Goal: Transaction & Acquisition: Purchase product/service

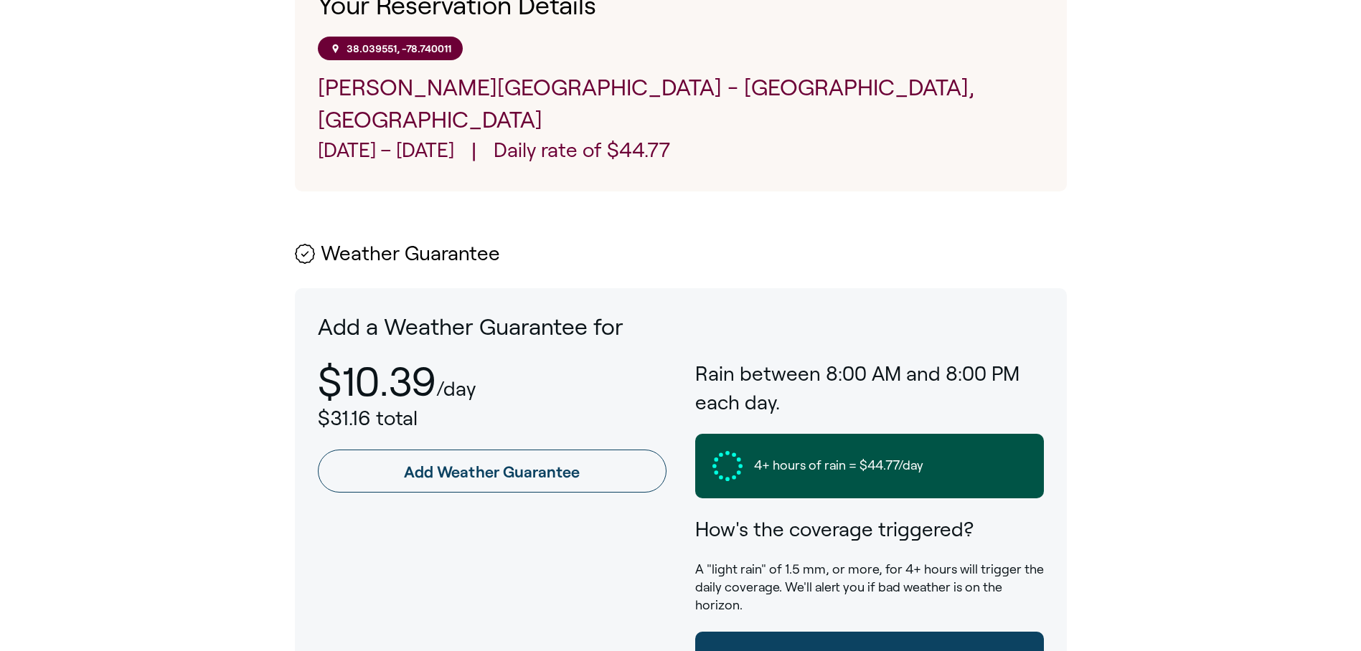
scroll to position [574, 0]
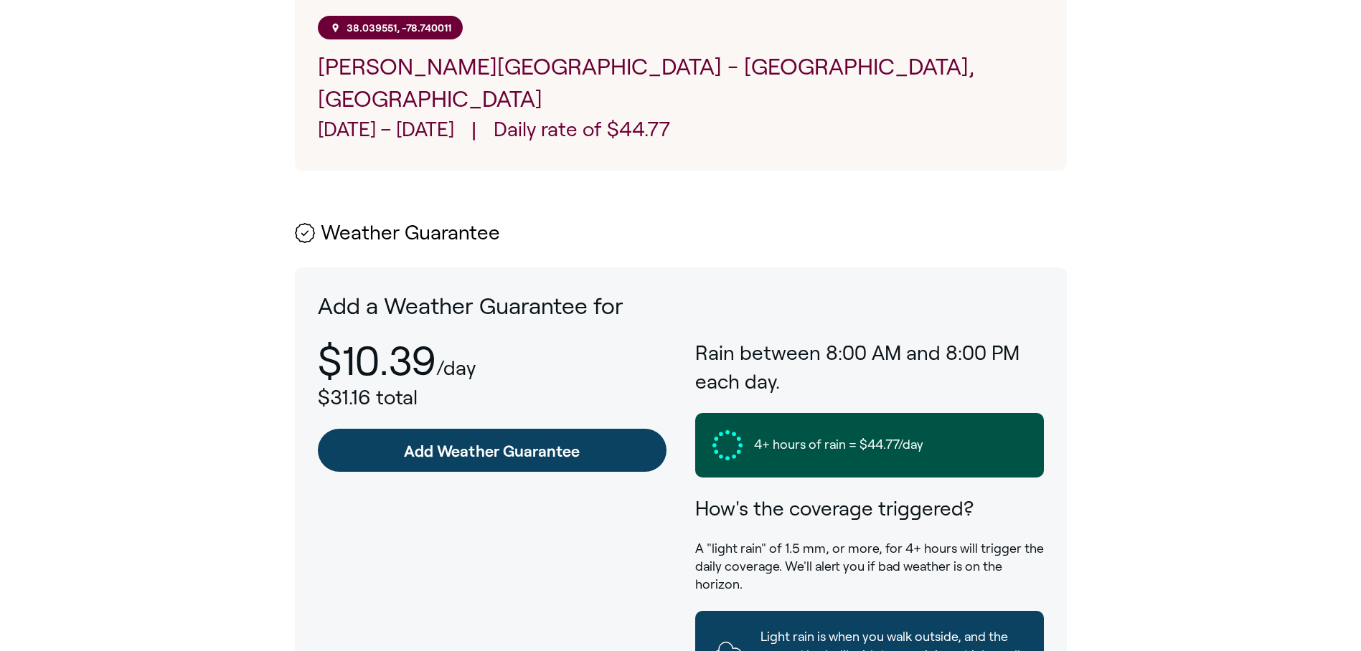
click at [509, 429] on link "Add Weather Guarantee" at bounding box center [492, 450] width 349 height 43
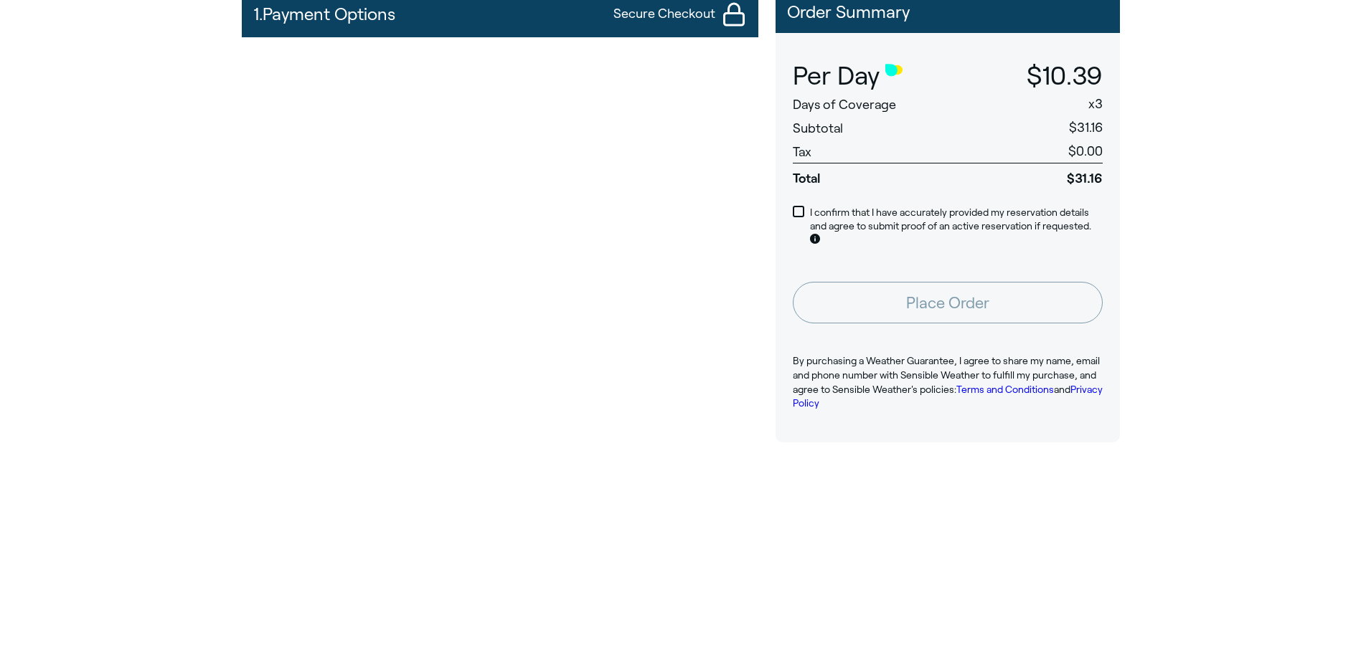
scroll to position [359, 0]
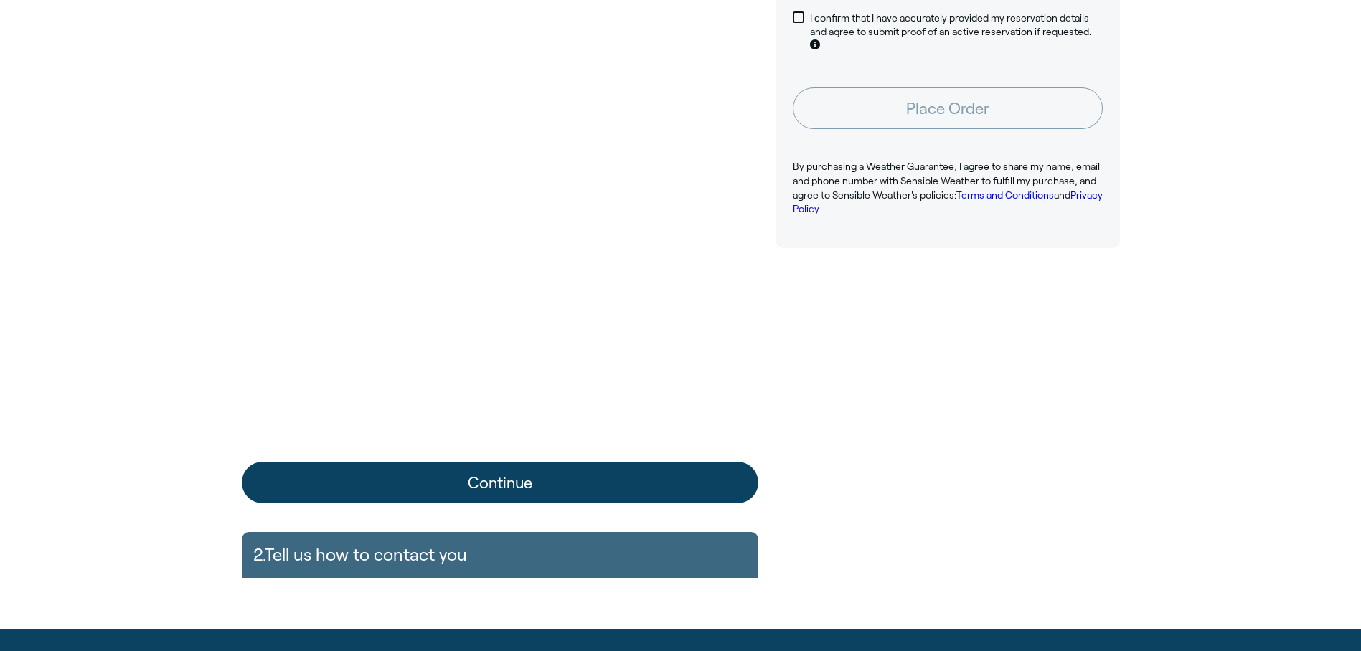
click at [502, 488] on button "Continue" at bounding box center [500, 483] width 517 height 42
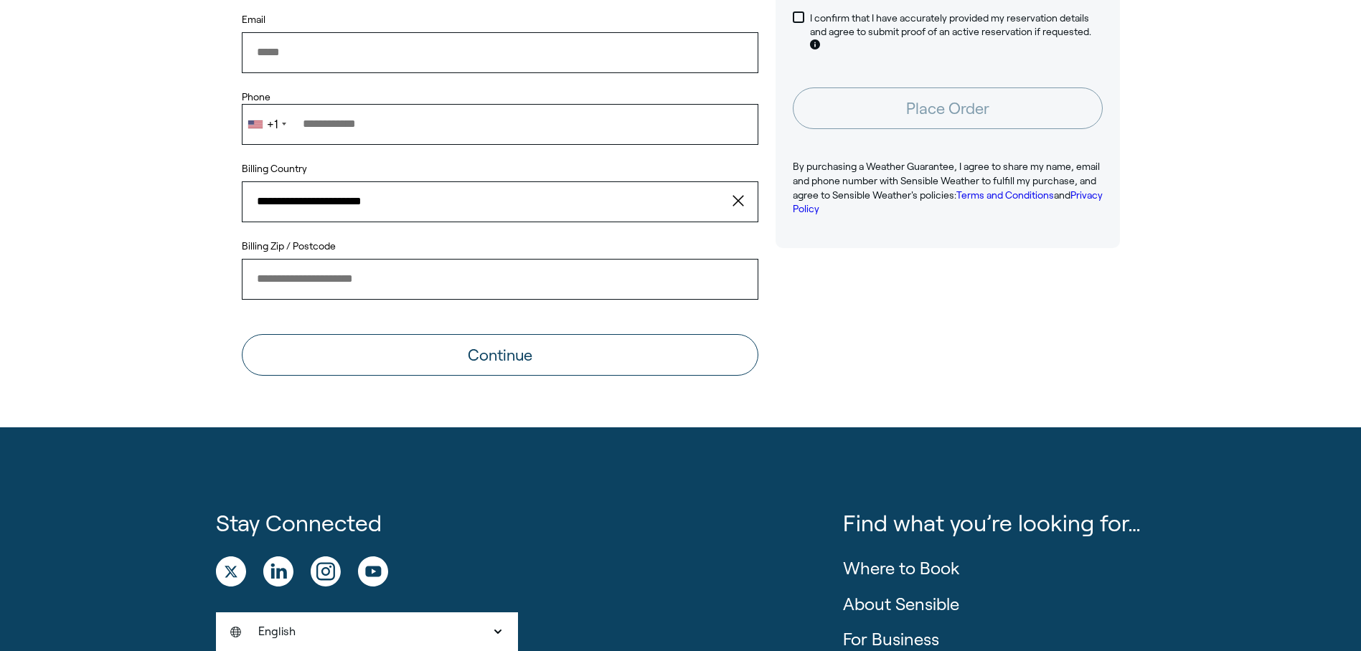
scroll to position [0, 0]
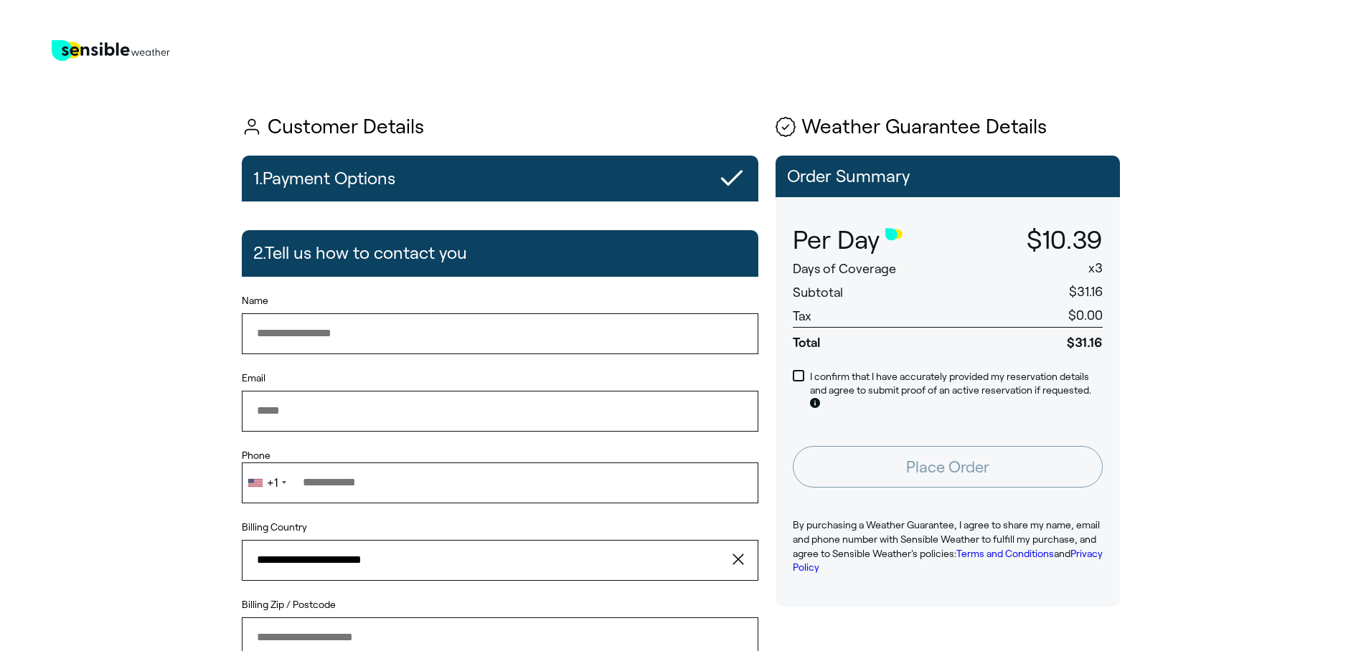
click at [303, 344] on input "Name" at bounding box center [500, 333] width 517 height 40
type input "*"
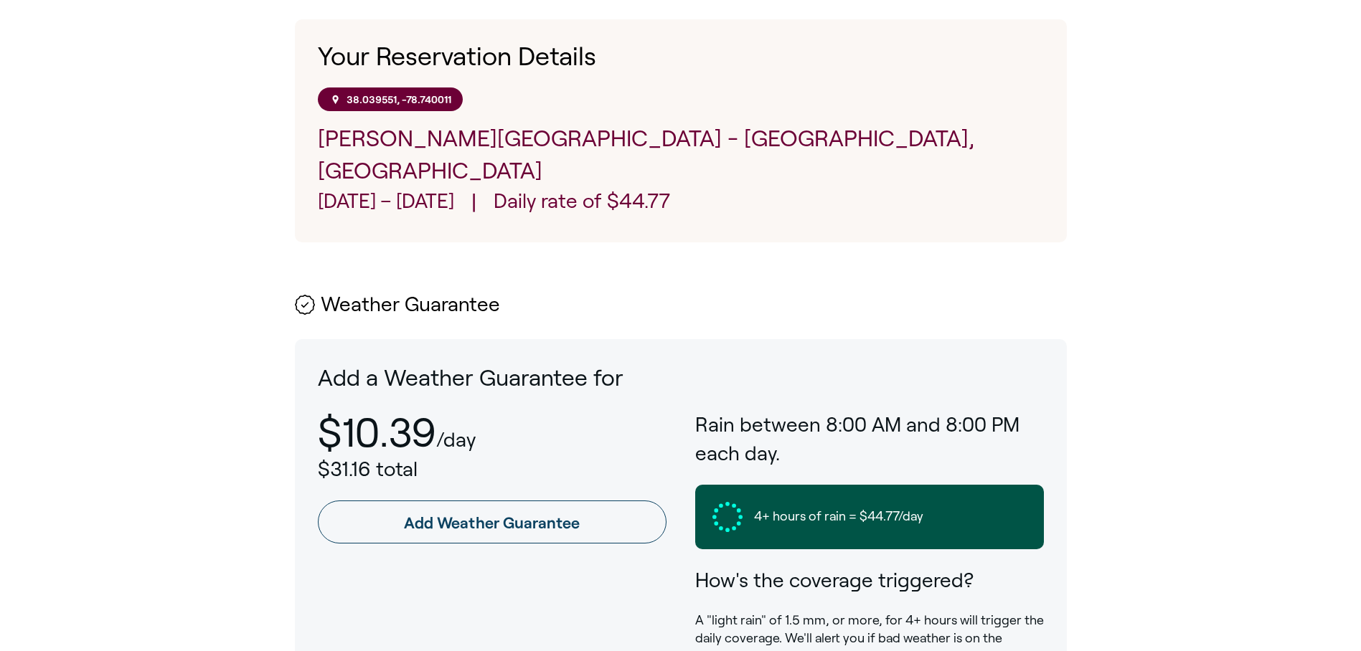
scroll to position [646, 0]
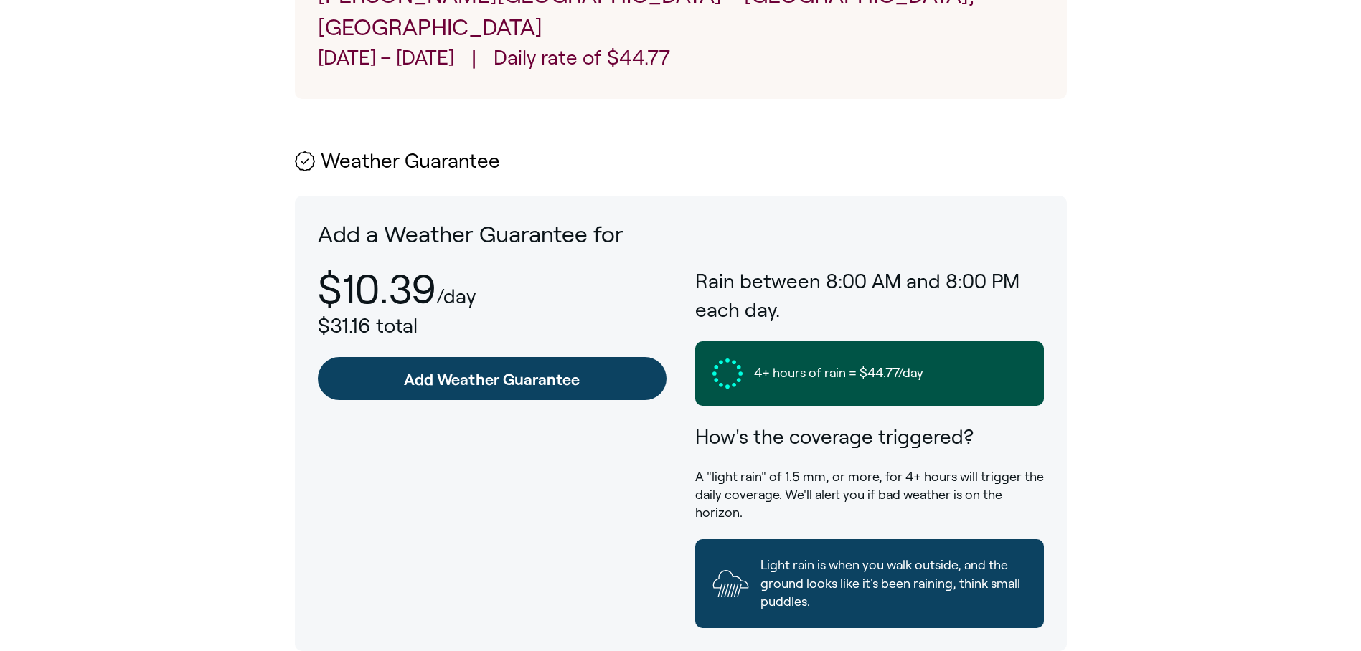
click at [520, 357] on link "Add Weather Guarantee" at bounding box center [492, 378] width 349 height 43
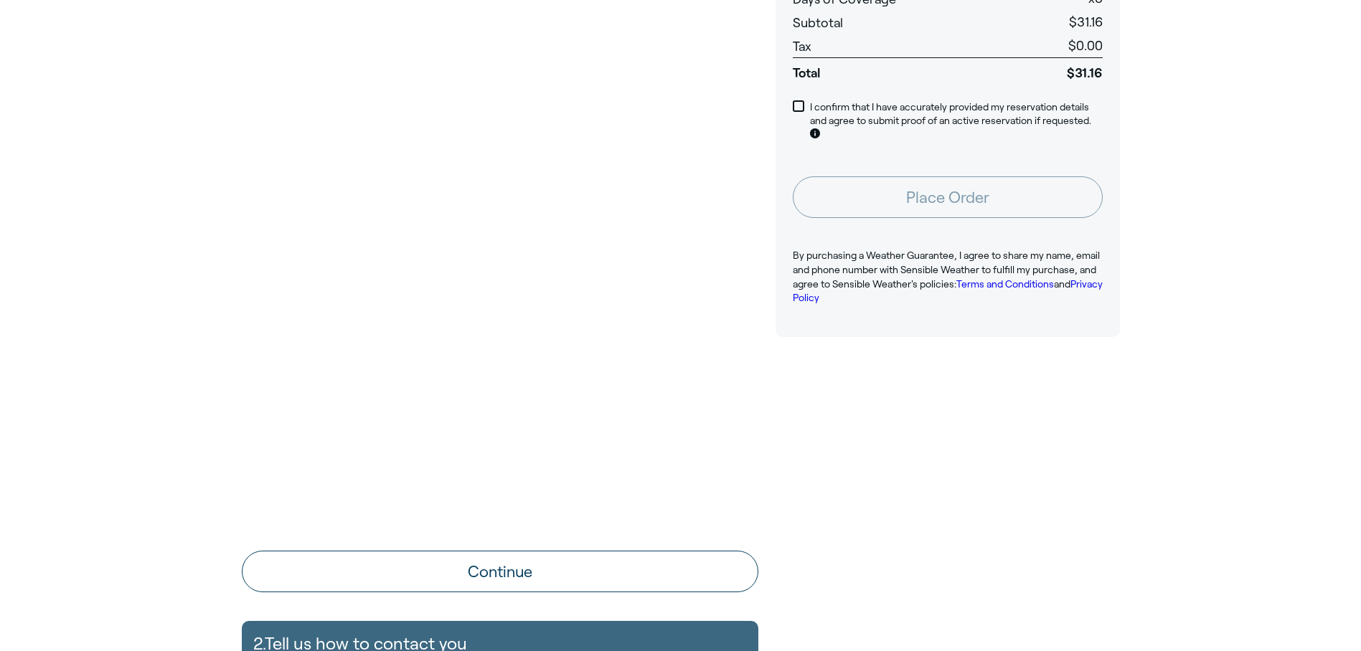
scroll to position [287, 0]
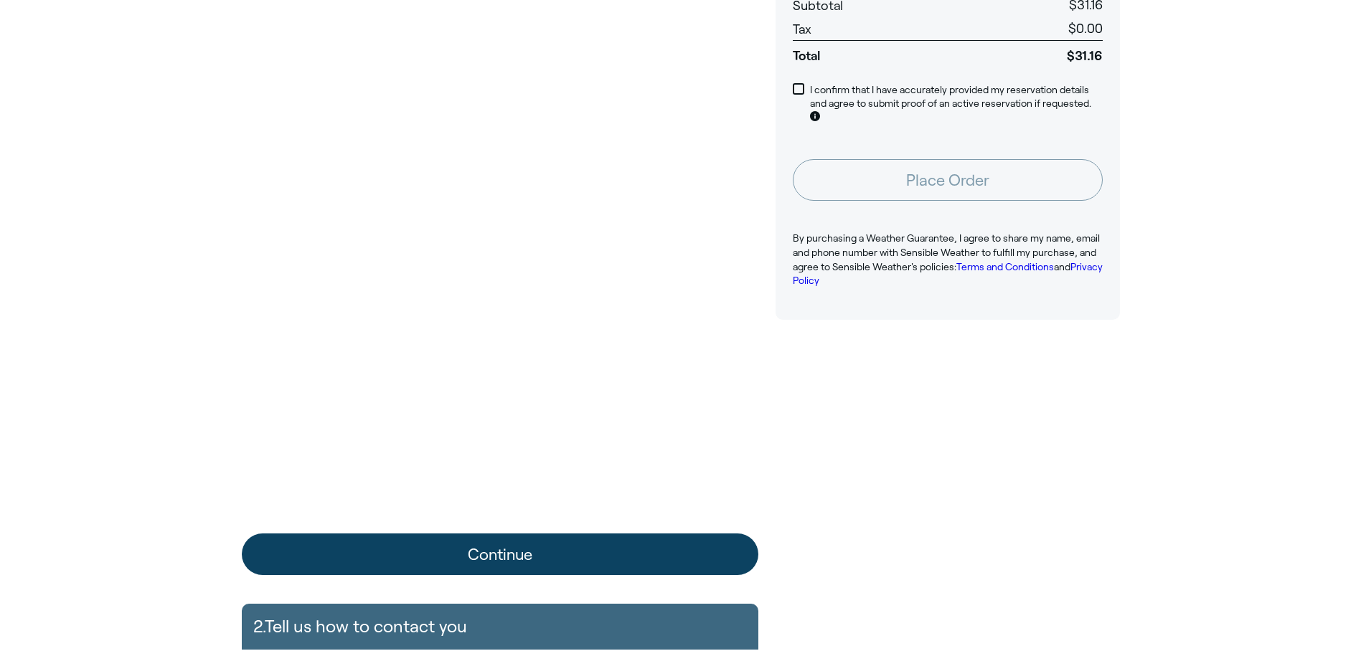
click at [508, 565] on button "Continue" at bounding box center [500, 555] width 517 height 42
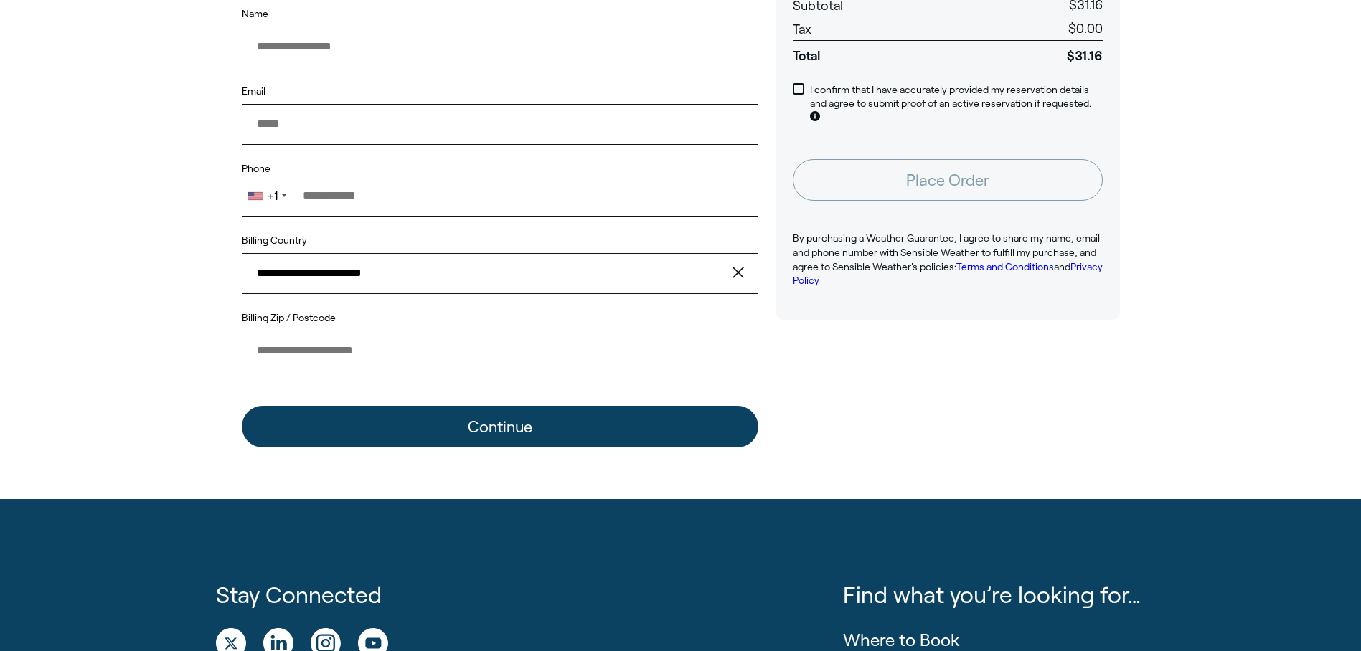
scroll to position [0, 0]
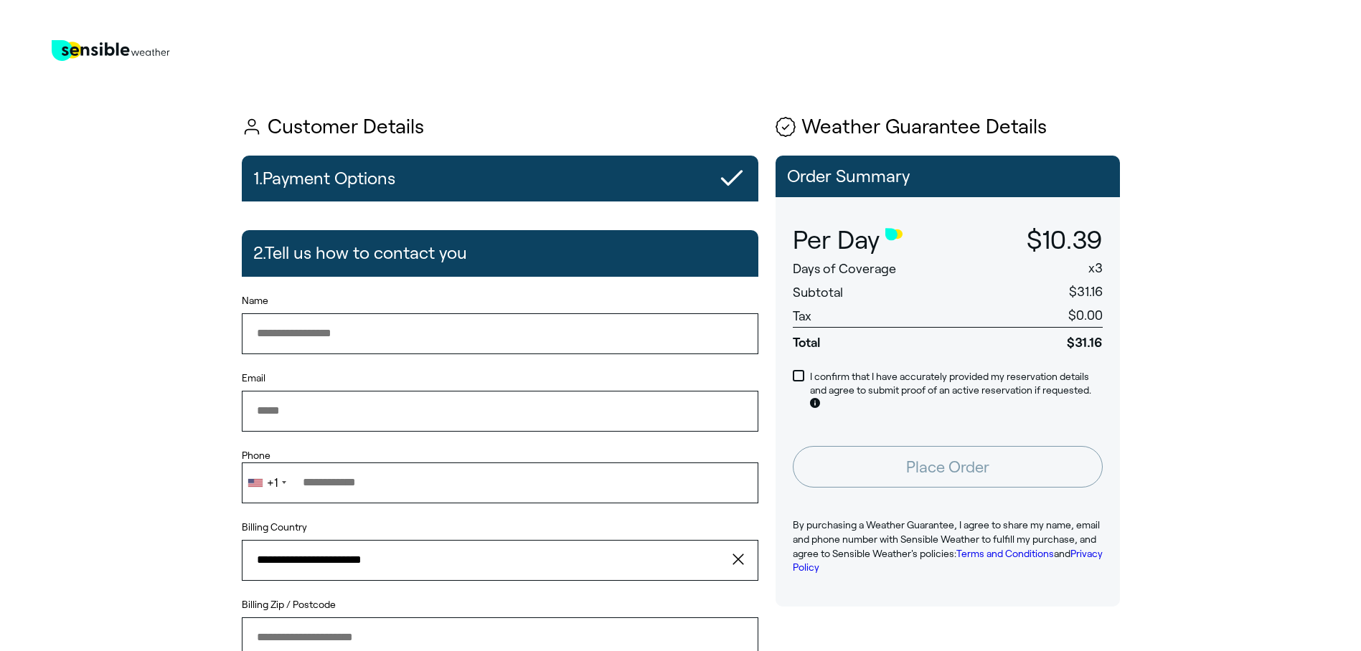
click at [365, 335] on input "Name" at bounding box center [500, 333] width 517 height 40
type input "*"
type input "**********"
click at [340, 416] on input "Email" at bounding box center [500, 411] width 517 height 40
type input "**********"
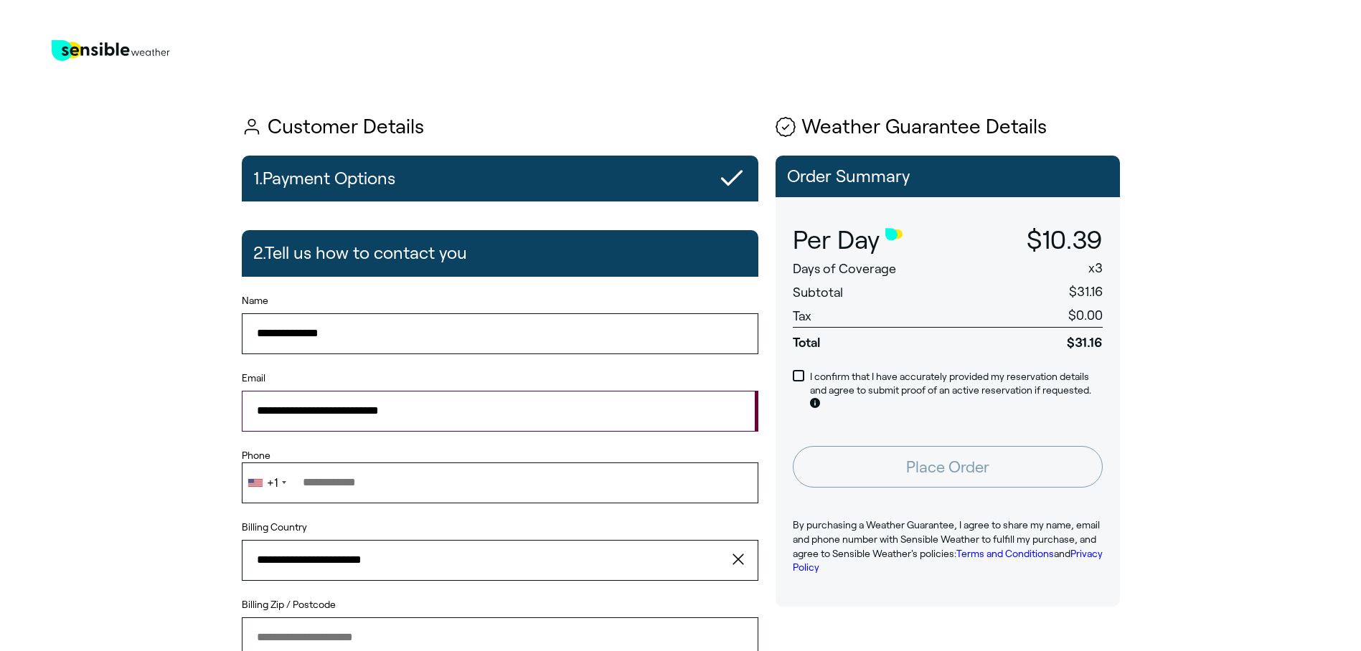
click at [343, 495] on input "Phone" at bounding box center [500, 483] width 517 height 40
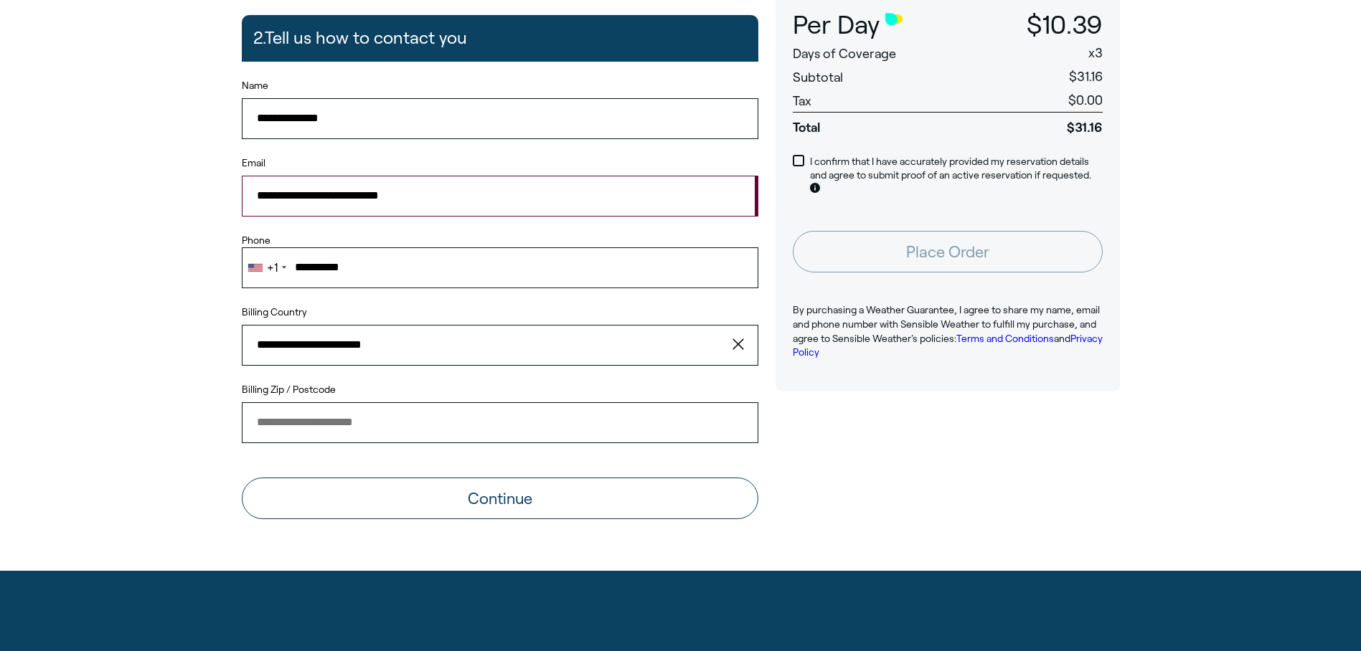
type input "**********"
click at [352, 433] on input "Billing Zip / Postcode" at bounding box center [500, 422] width 517 height 40
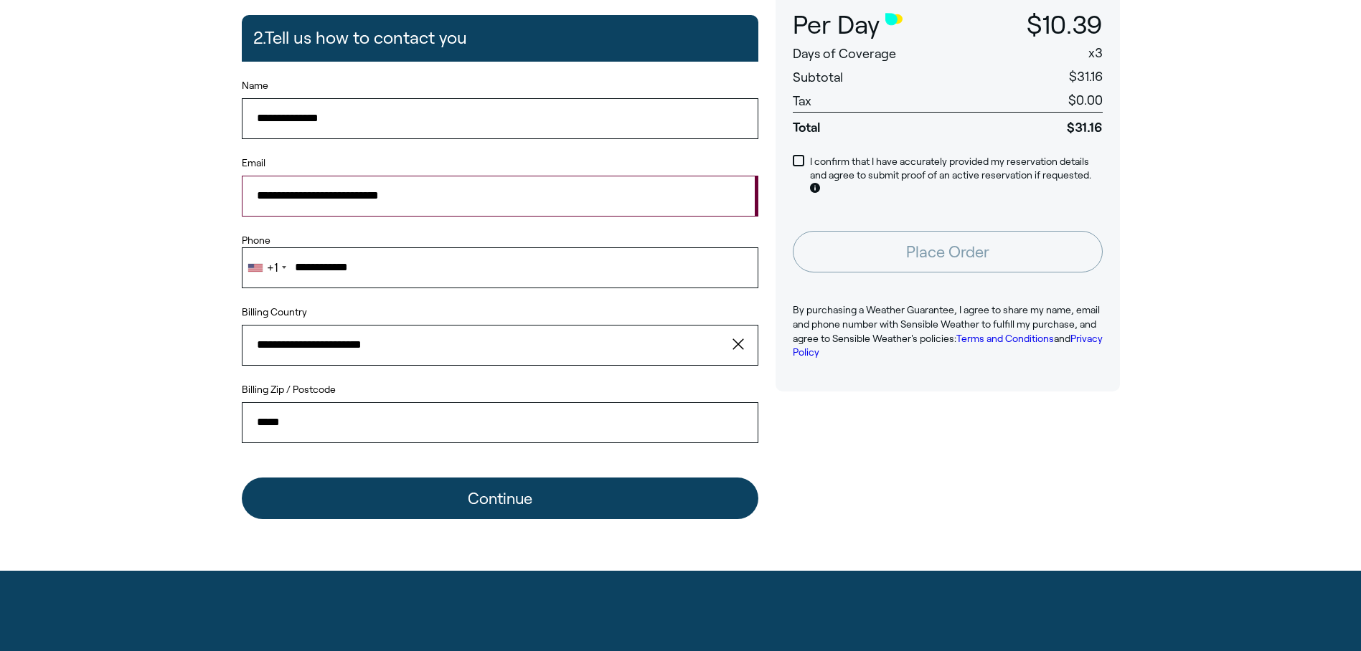
type input "*****"
click at [412, 487] on button "Continue" at bounding box center [500, 499] width 517 height 42
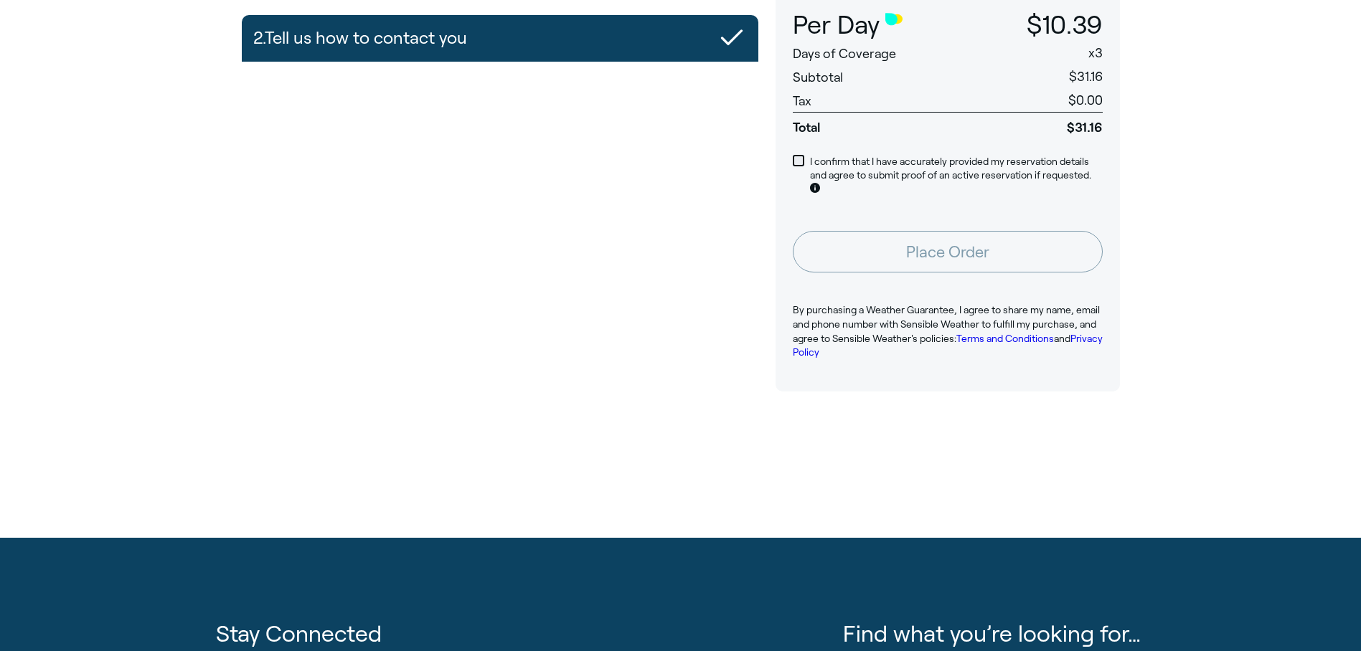
click at [797, 161] on span at bounding box center [798, 160] width 11 height 11
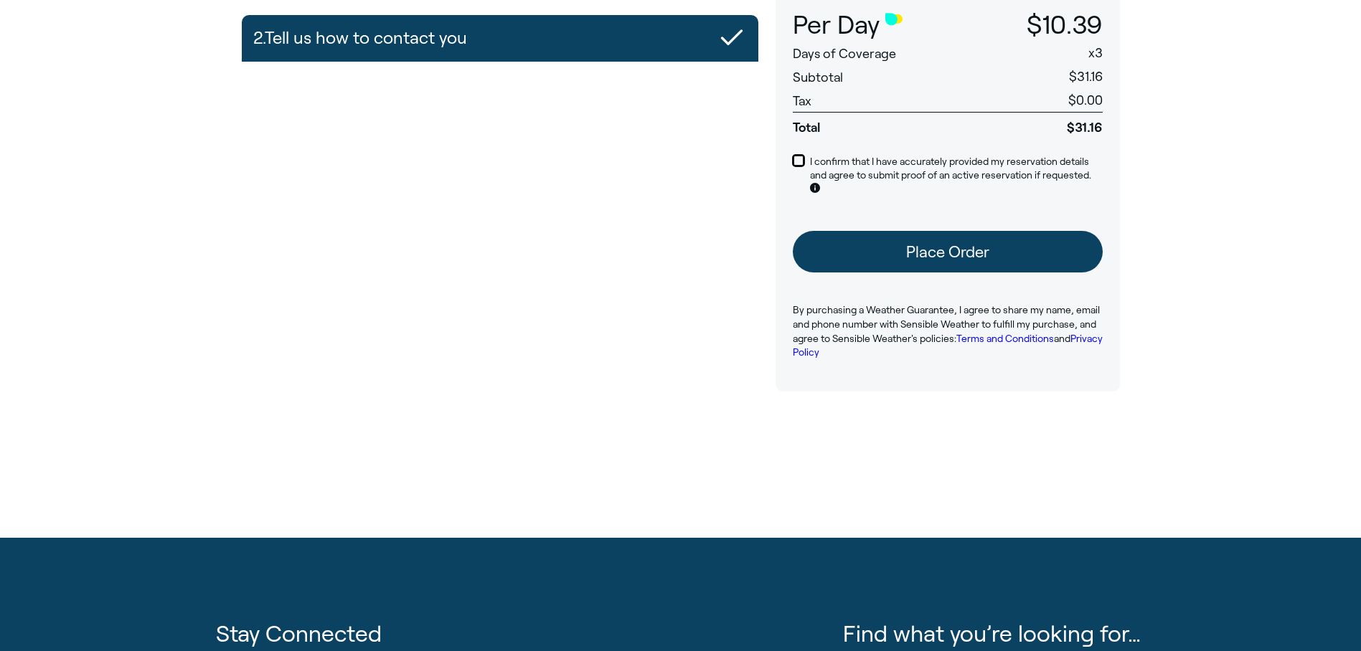
scroll to position [72, 0]
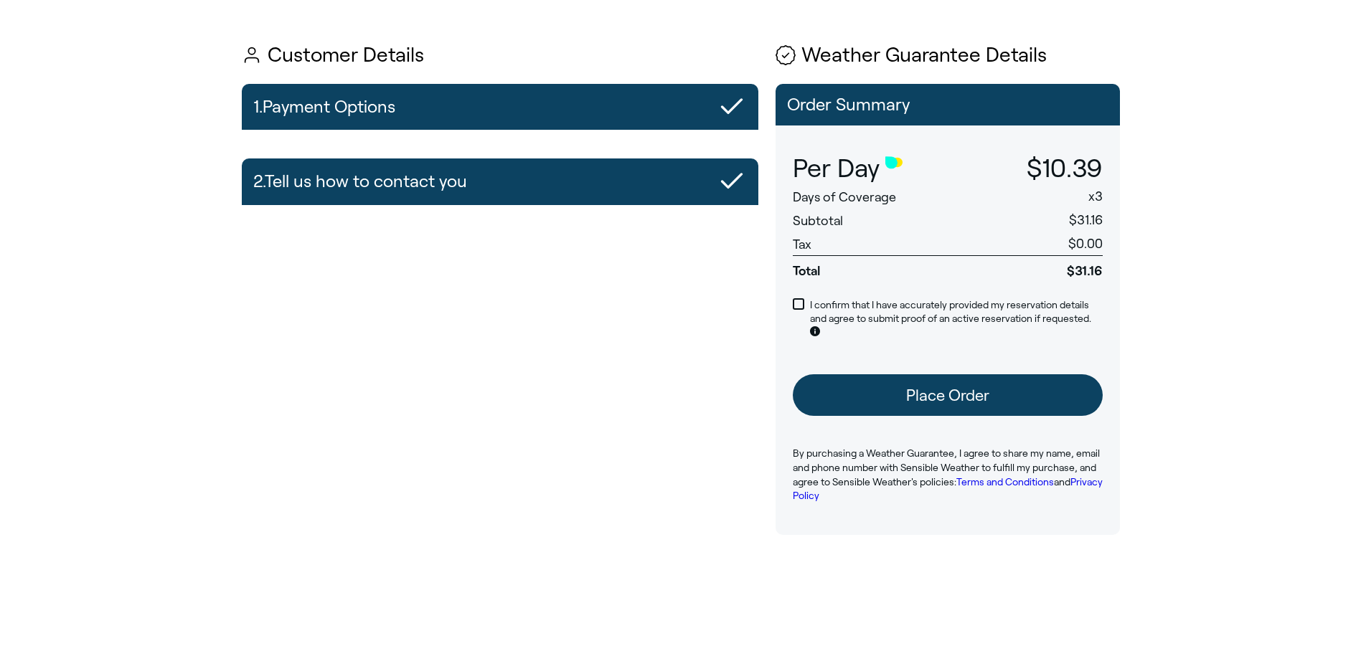
click at [971, 396] on button "Place Order" at bounding box center [948, 395] width 310 height 42
